Goal: Task Accomplishment & Management: Manage account settings

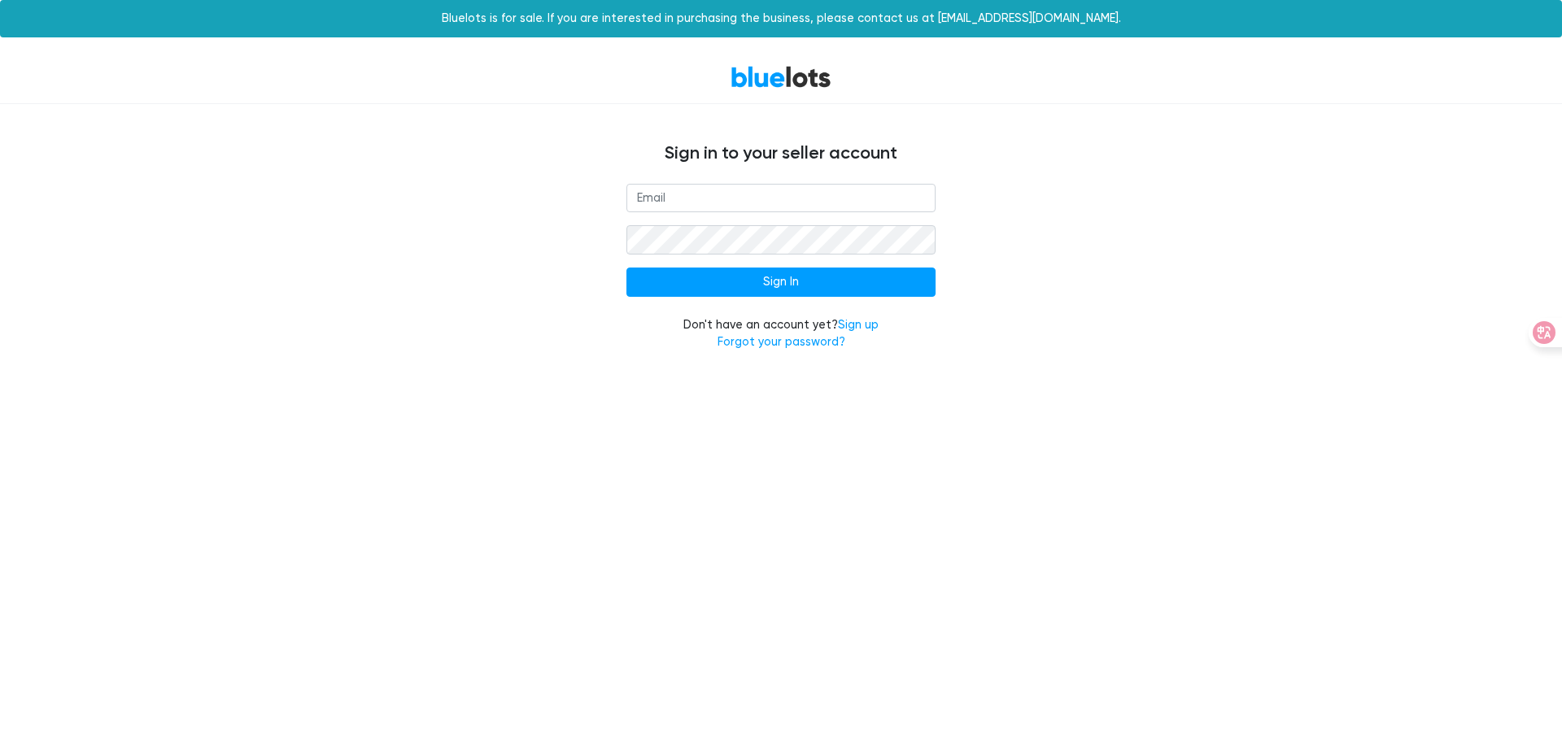
click at [781, 199] on input "email" at bounding box center [781, 198] width 309 height 29
type input "[EMAIL_ADDRESS][DOMAIN_NAME]"
click at [781, 282] on input "Sign In" at bounding box center [781, 282] width 309 height 29
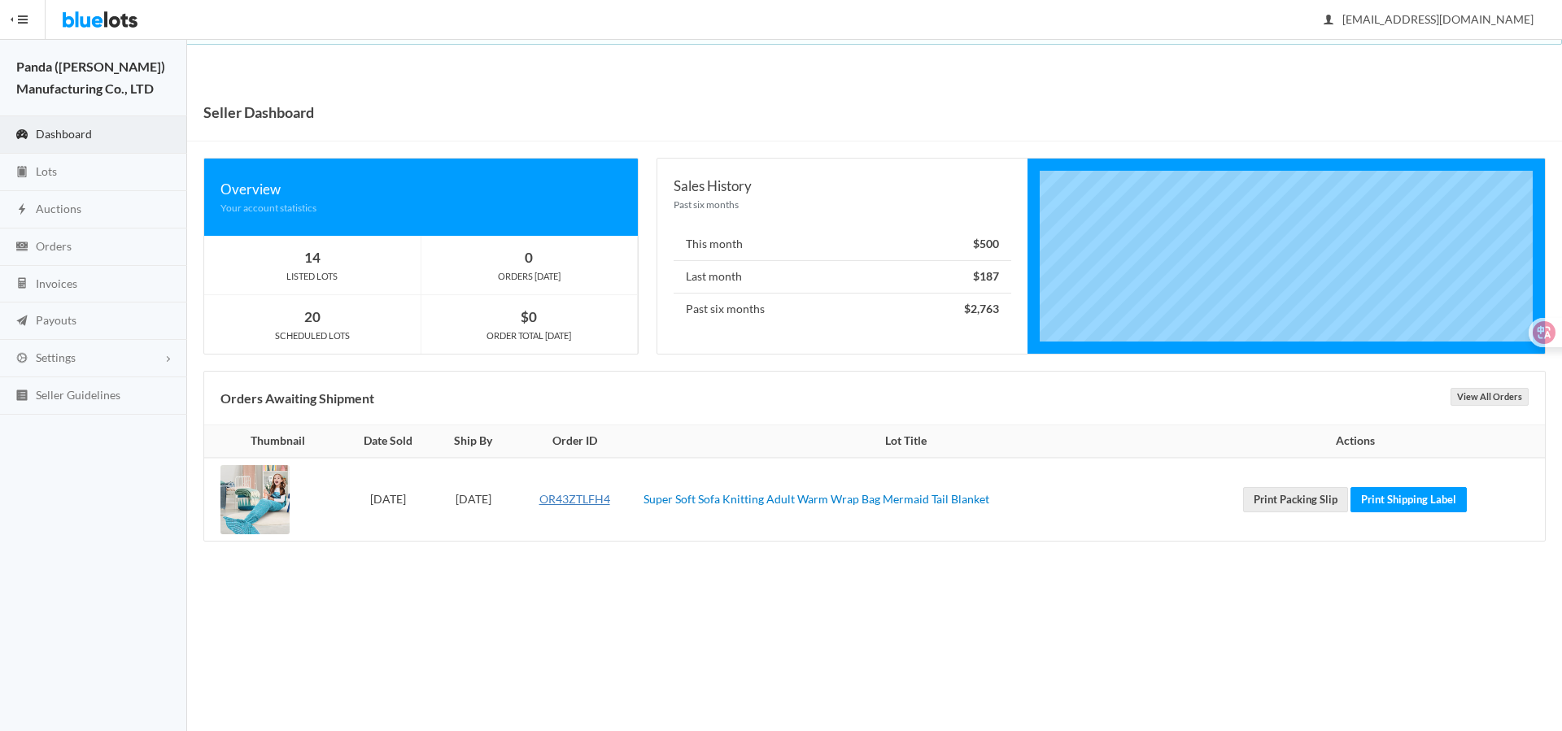
click at [609, 499] on link "OR43ZTLFH4" at bounding box center [574, 499] width 71 height 14
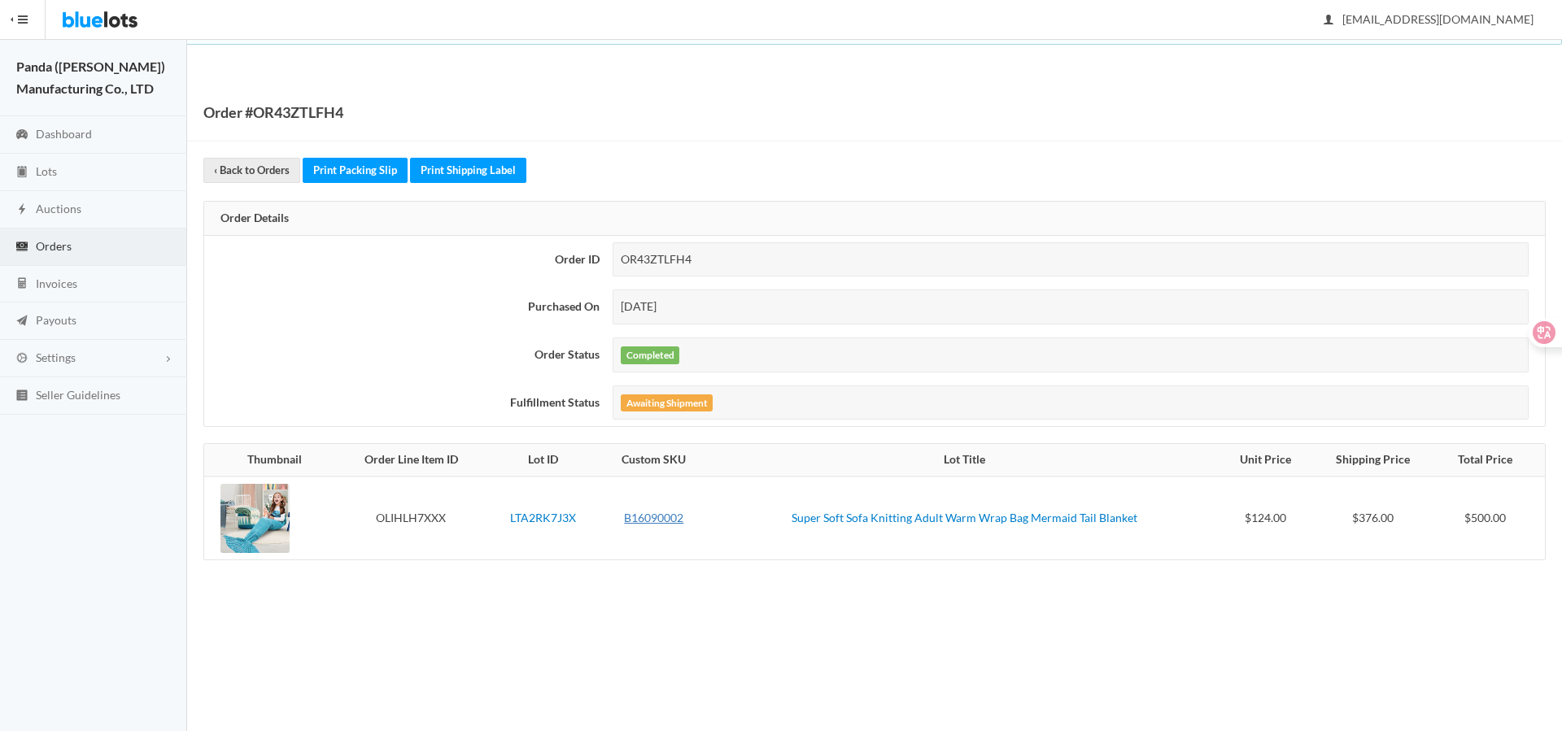
click at [659, 517] on link "B16090002" at bounding box center [653, 518] width 59 height 14
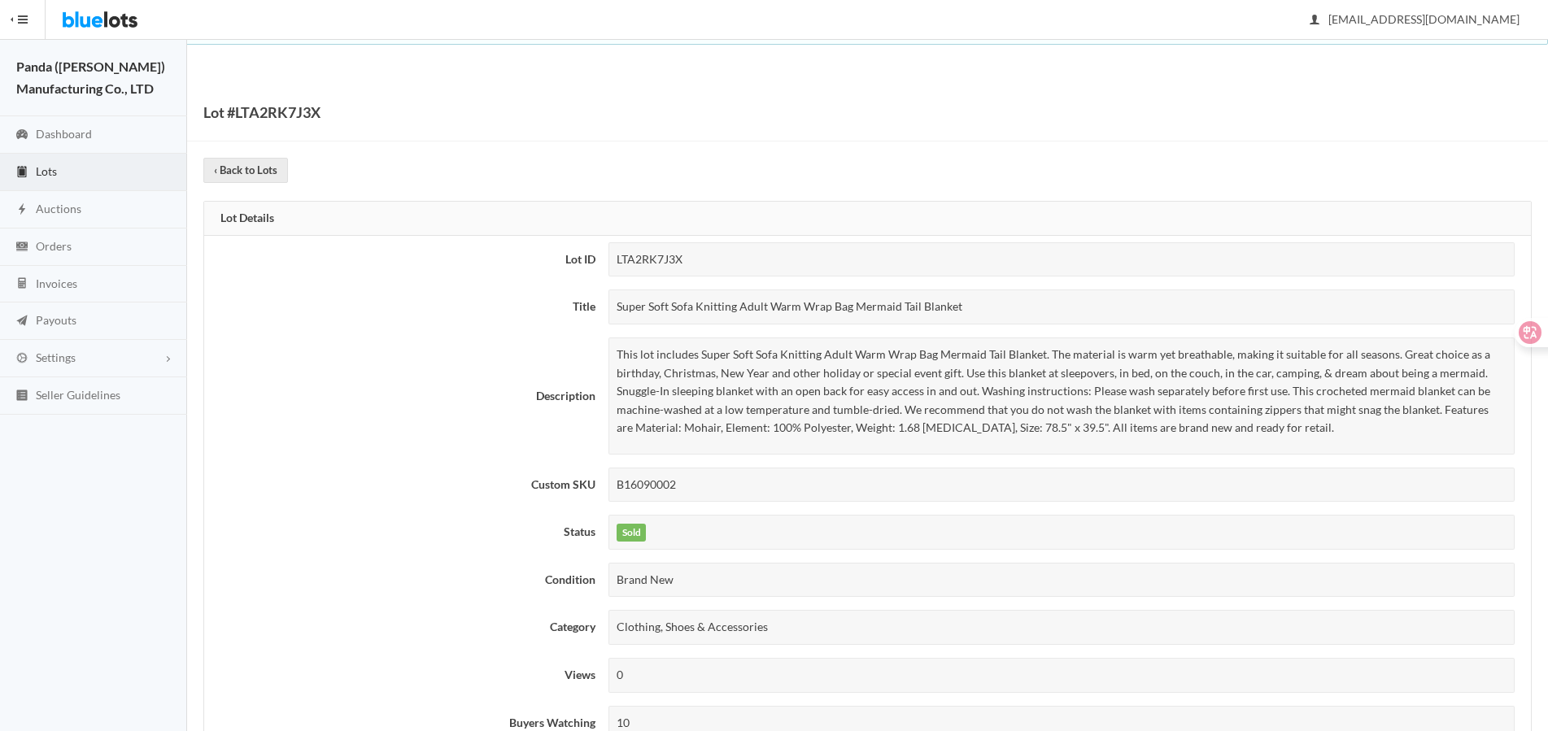
scroll to position [1186, 0]
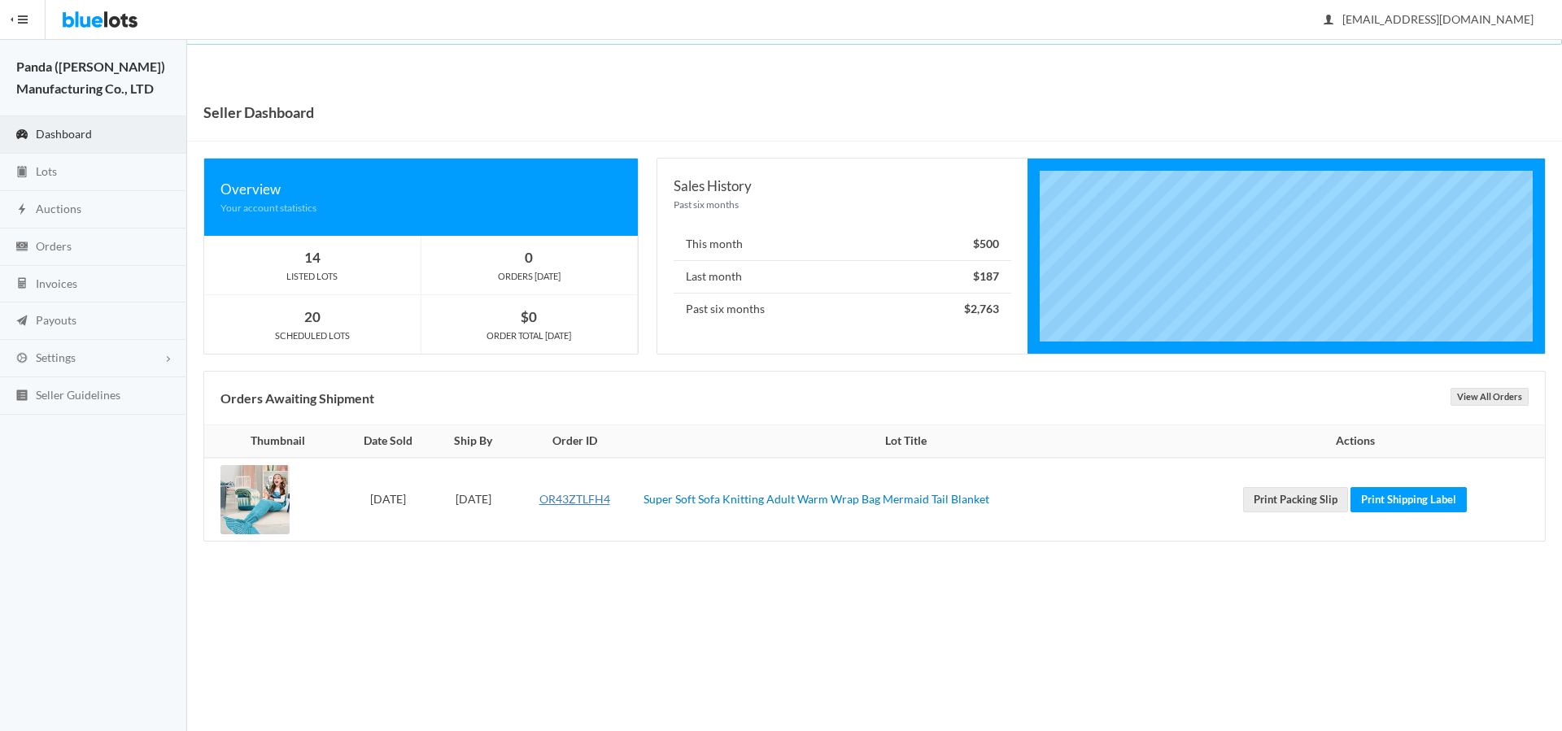
click at [609, 499] on link "OR43ZTLFH4" at bounding box center [574, 499] width 71 height 14
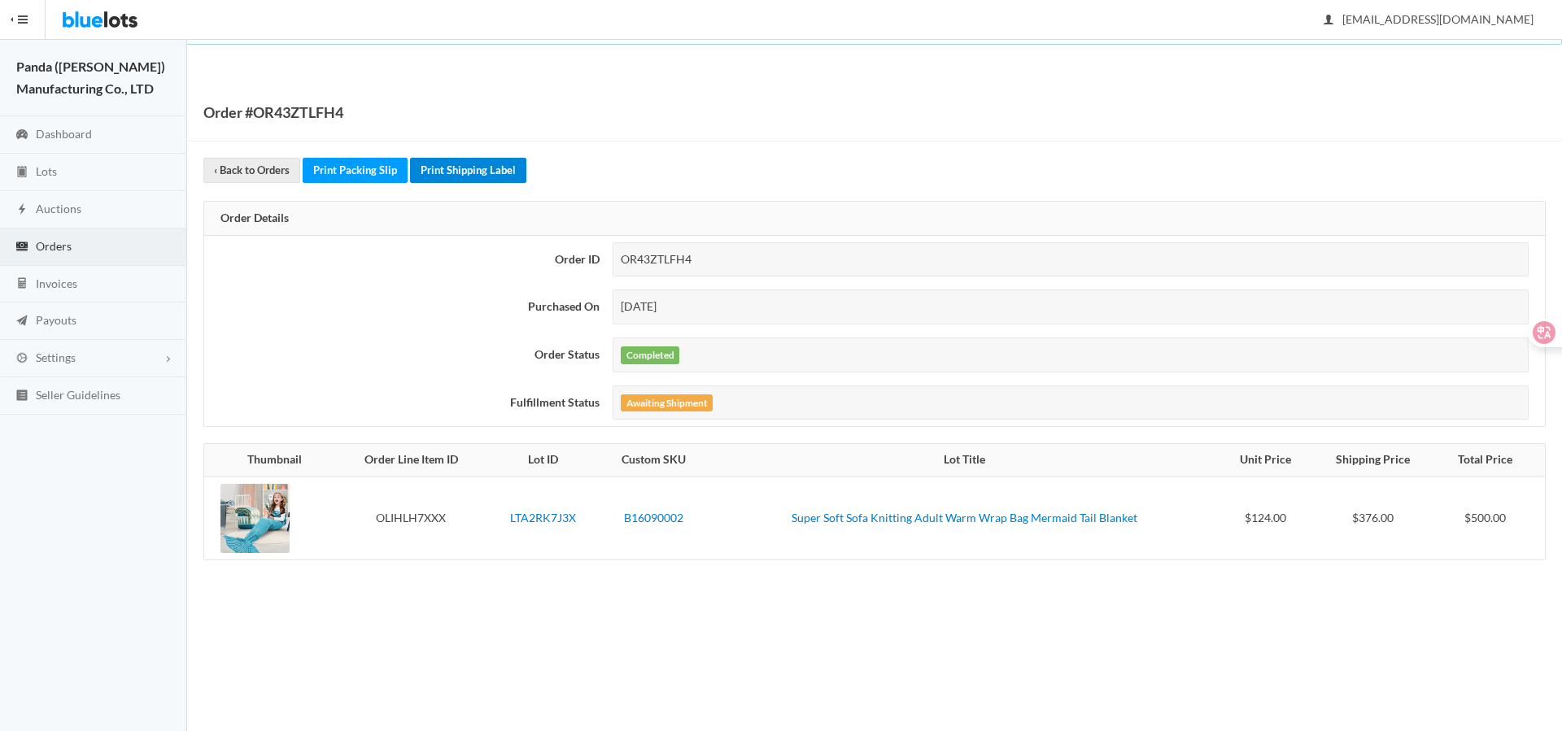
click at [467, 170] on link "Print Shipping Label" at bounding box center [468, 170] width 116 height 25
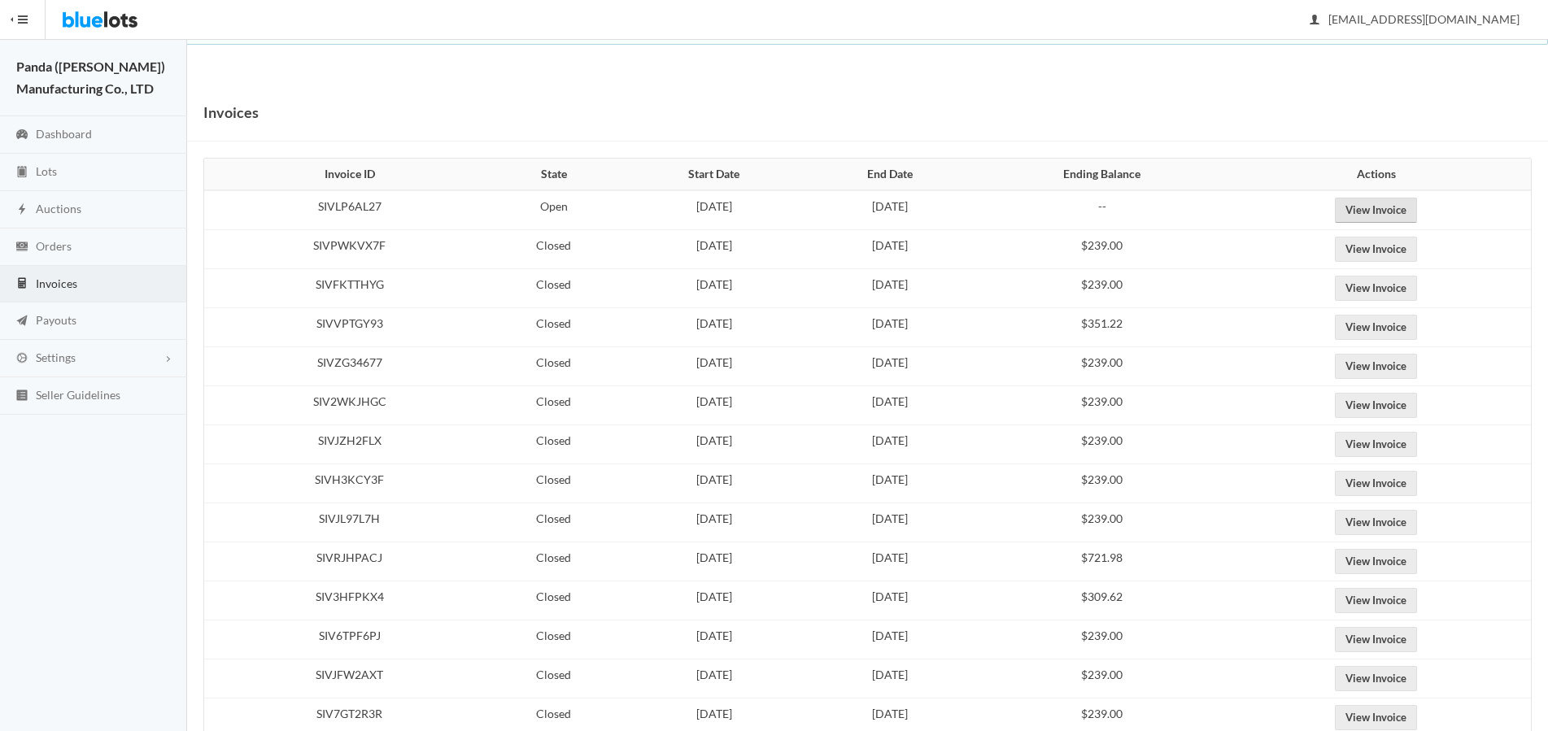
click at [1404, 210] on link "View Invoice" at bounding box center [1376, 210] width 82 height 25
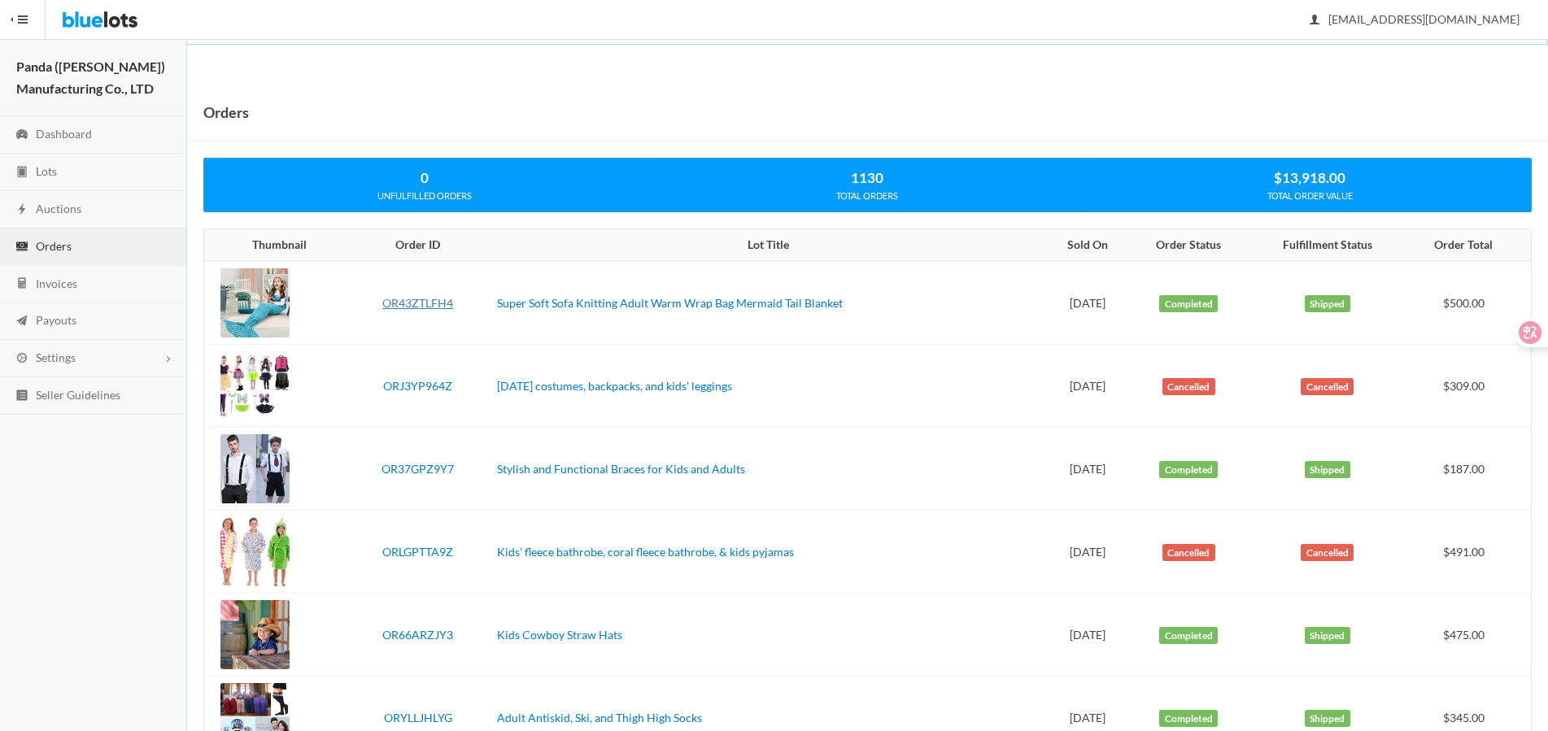
click at [412, 303] on link "OR43ZTLFH4" at bounding box center [417, 303] width 71 height 14
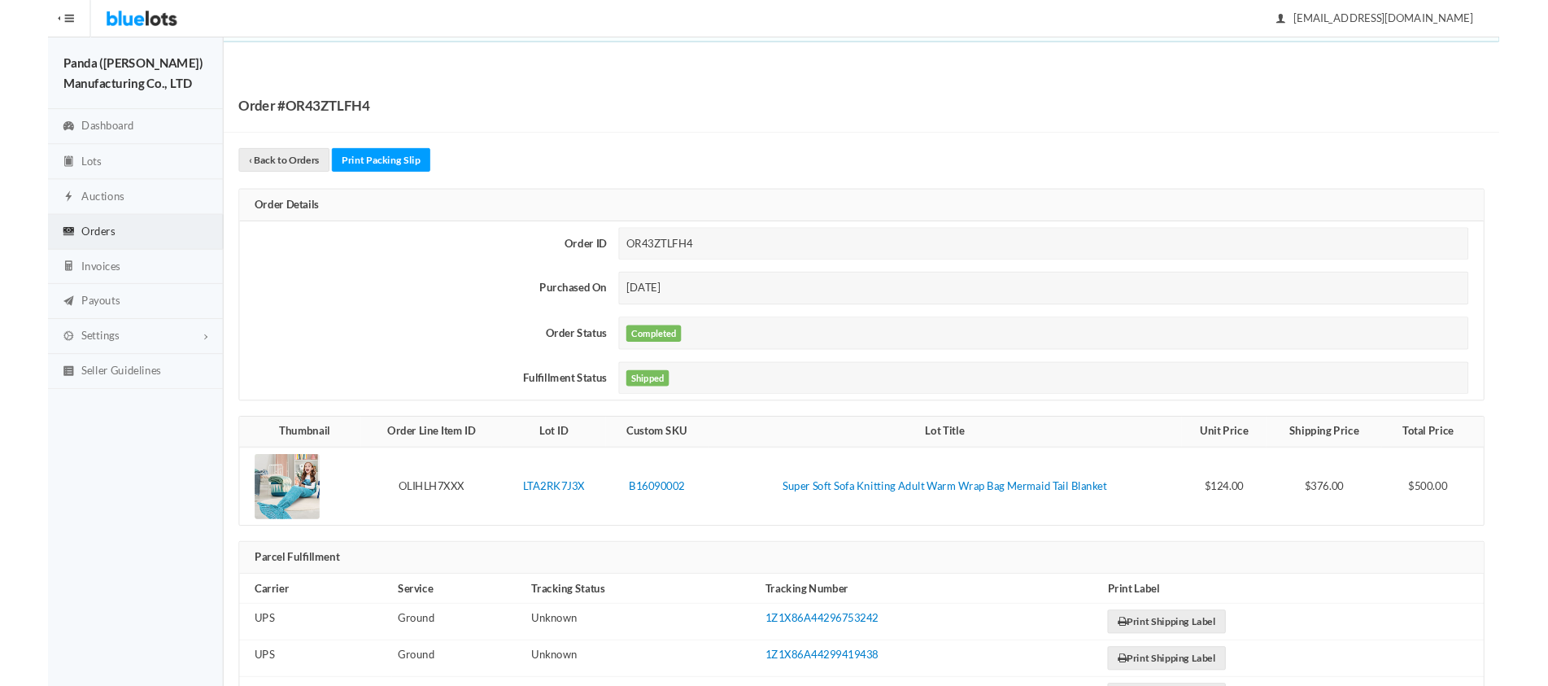
scroll to position [140, 0]
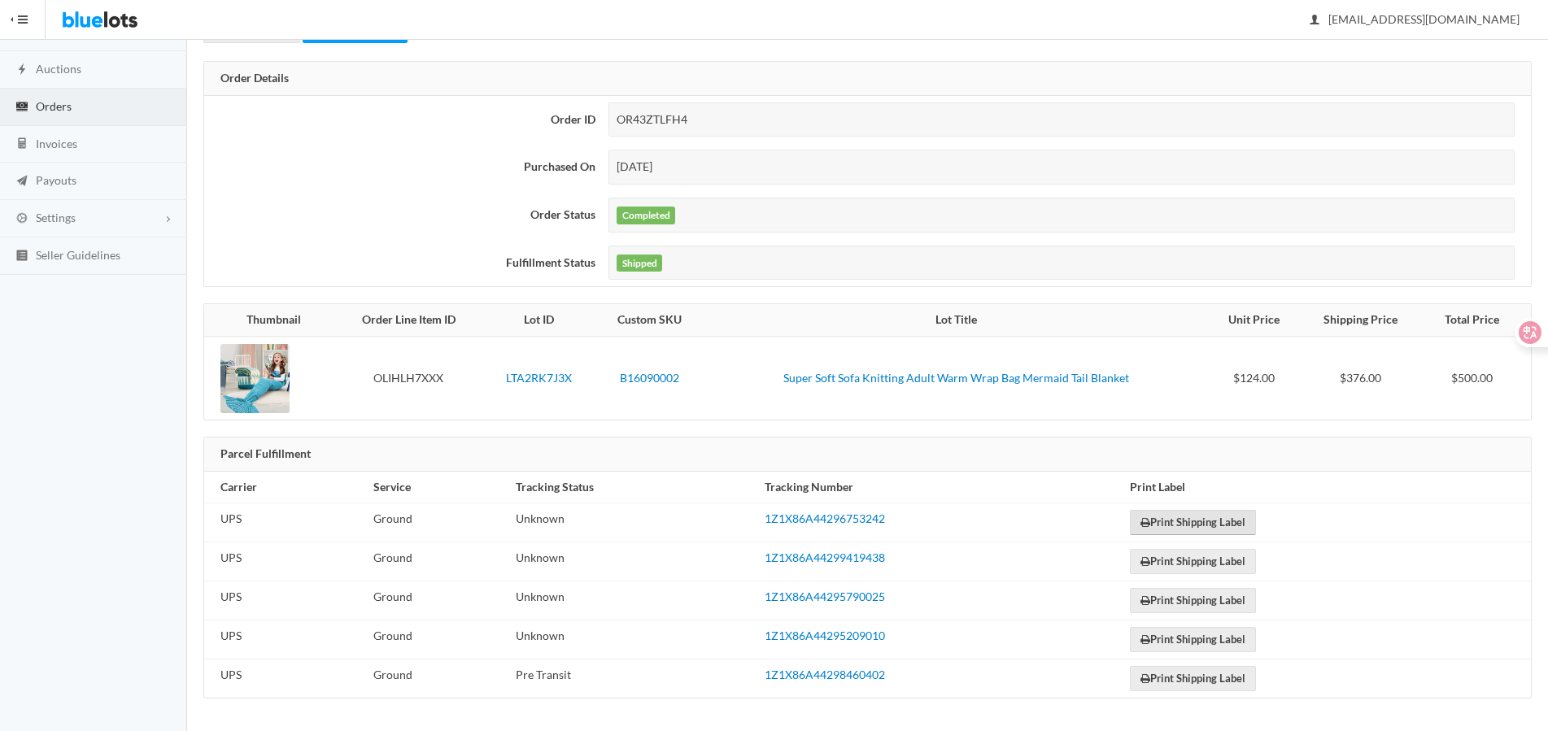
click at [1189, 522] on link "Print Shipping Label" at bounding box center [1193, 522] width 126 height 25
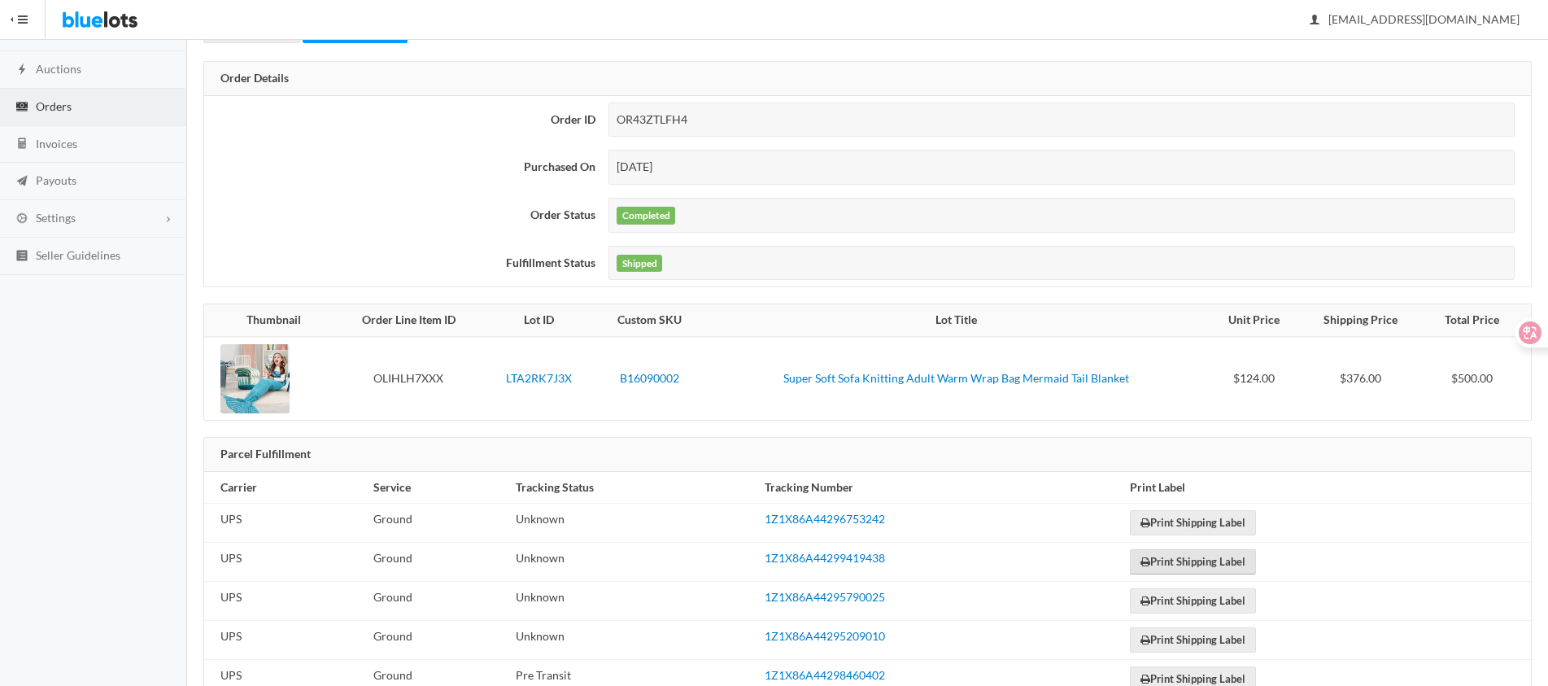
click at [1189, 561] on link "Print Shipping Label" at bounding box center [1193, 561] width 126 height 25
click at [1189, 600] on link "Print Shipping Label" at bounding box center [1193, 600] width 126 height 25
click at [1189, 640] on link "Print Shipping Label" at bounding box center [1193, 639] width 126 height 25
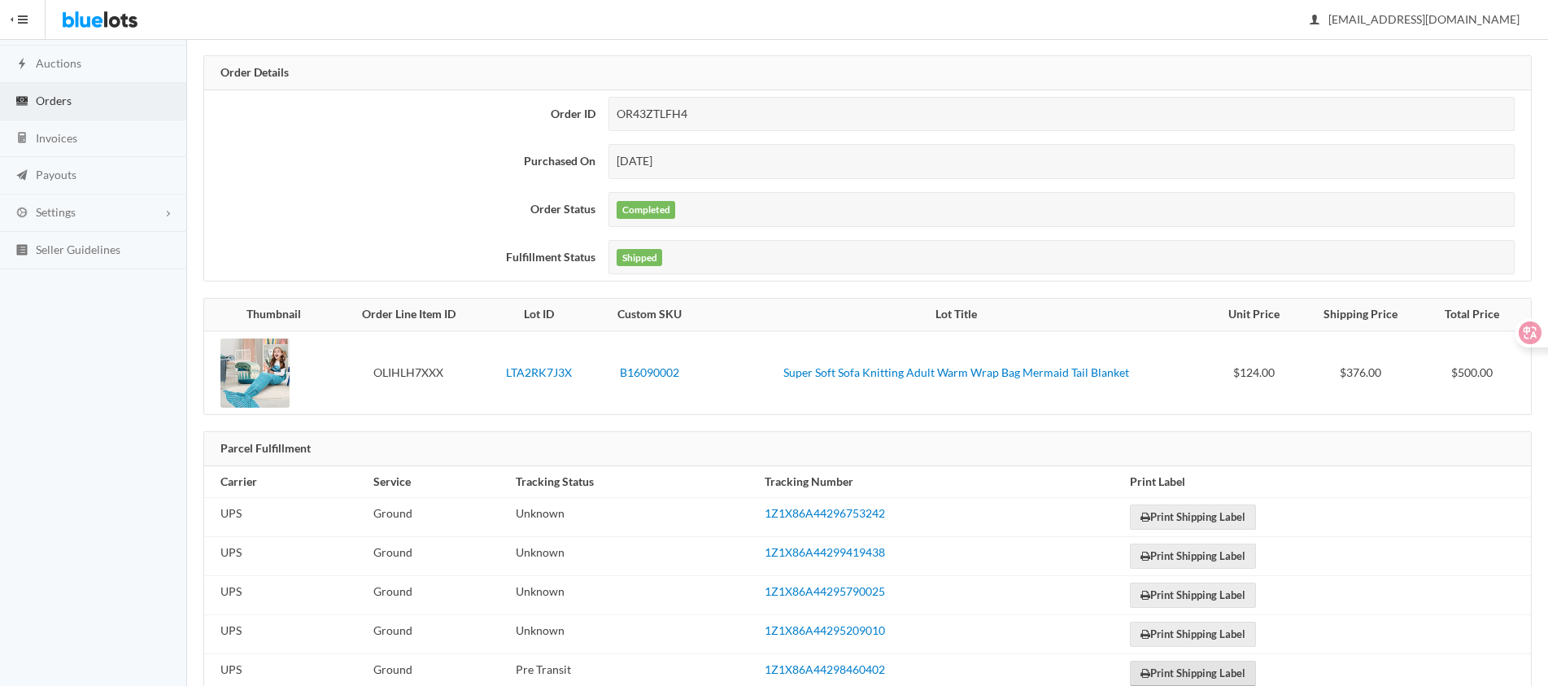
click at [1189, 673] on link "Print Shipping Label" at bounding box center [1193, 673] width 126 height 25
